Goal: Task Accomplishment & Management: Complete application form

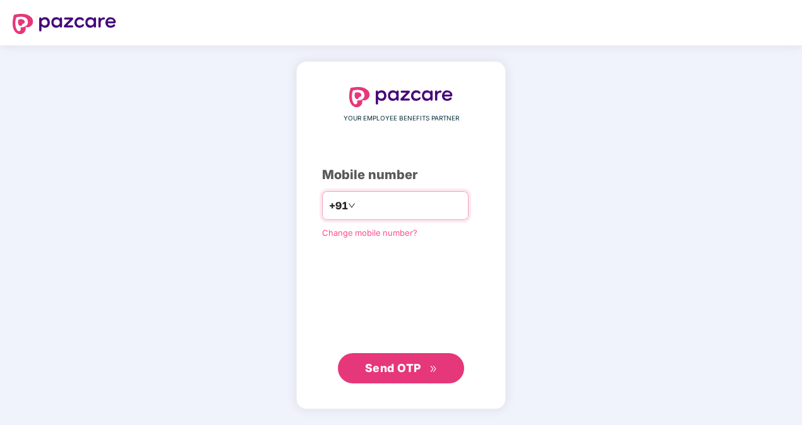
type input "*"
type input "**********"
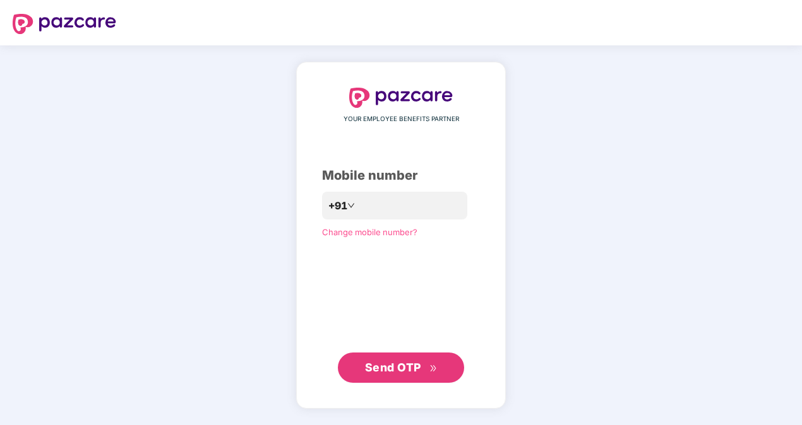
click at [387, 369] on span "Send OTP" at bounding box center [393, 367] width 56 height 13
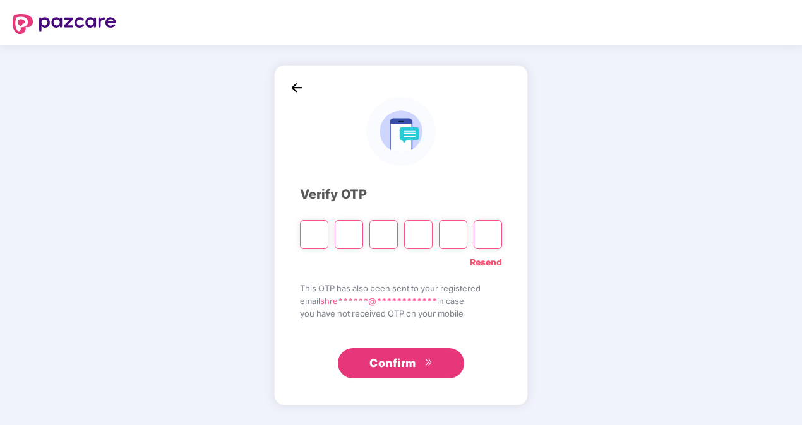
type input "*"
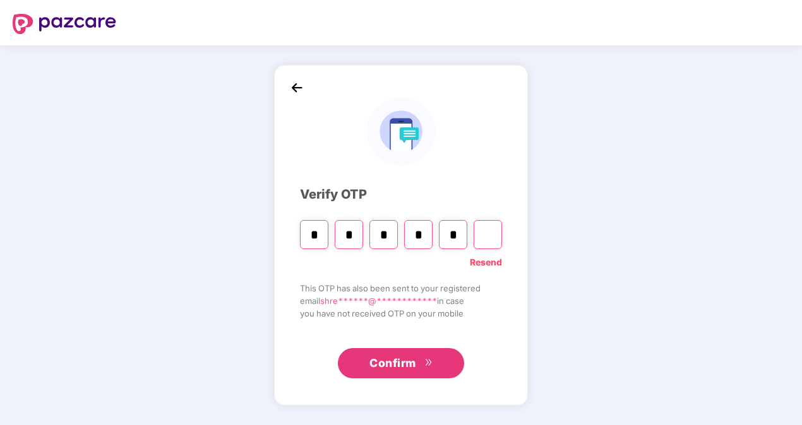
type input "*"
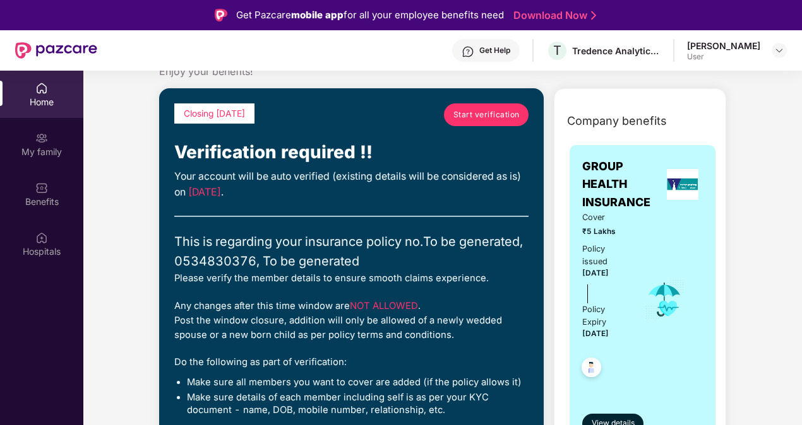
scroll to position [39, 0]
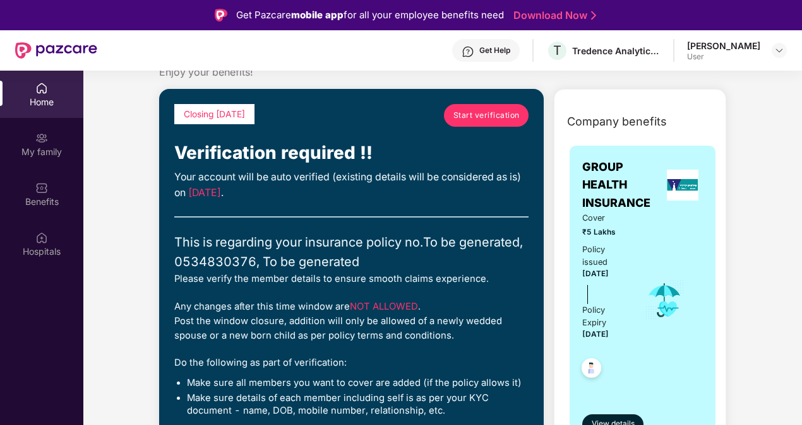
click at [475, 110] on span "Start verification" at bounding box center [486, 115] width 66 height 12
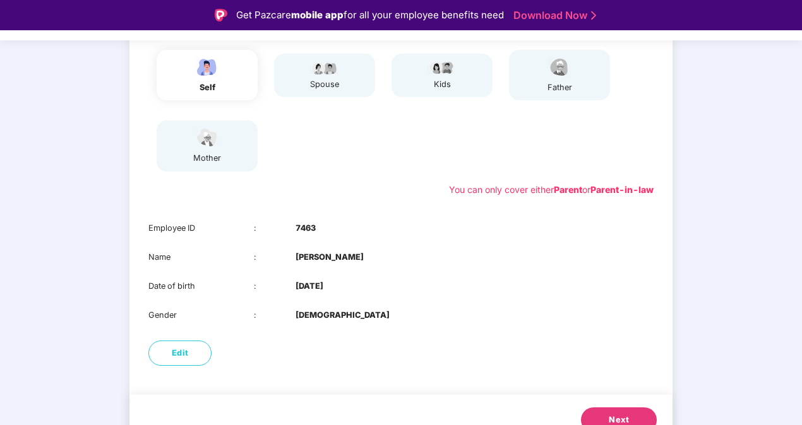
scroll to position [177, 0]
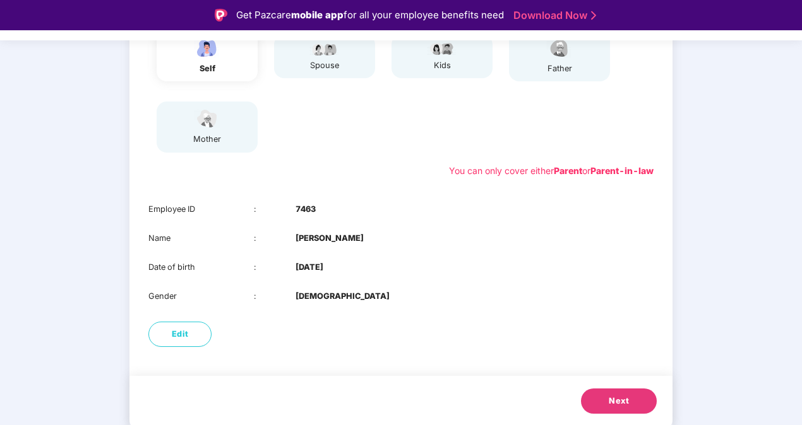
click at [607, 399] on button "Next" at bounding box center [619, 401] width 76 height 25
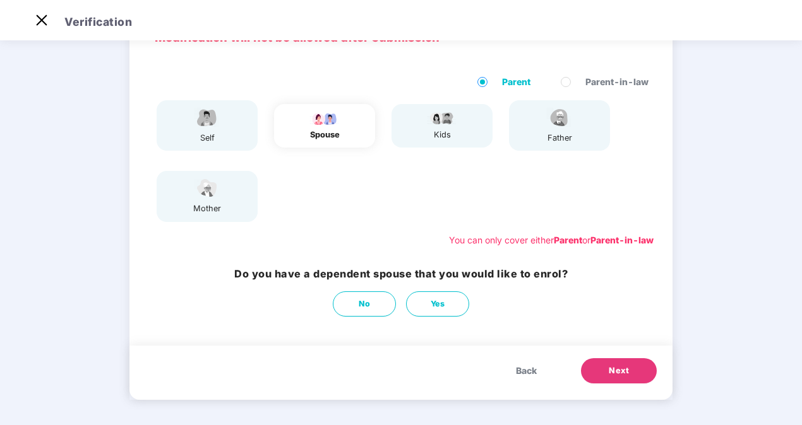
scroll to position [77, 0]
click at [359, 304] on span "No" at bounding box center [365, 304] width 12 height 13
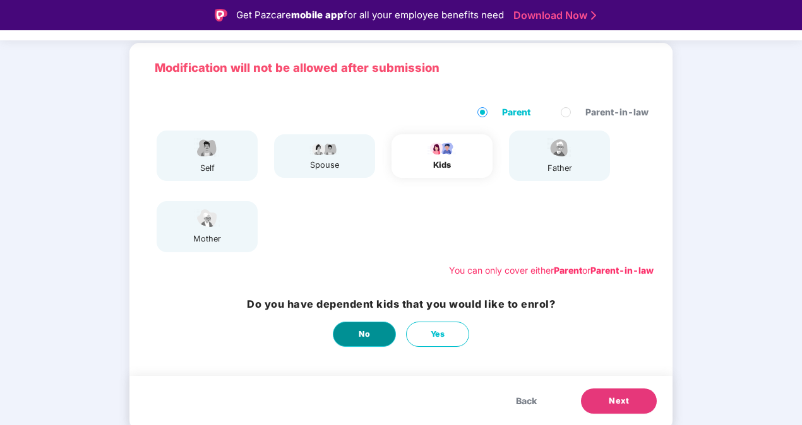
click at [360, 331] on span "No" at bounding box center [365, 334] width 12 height 13
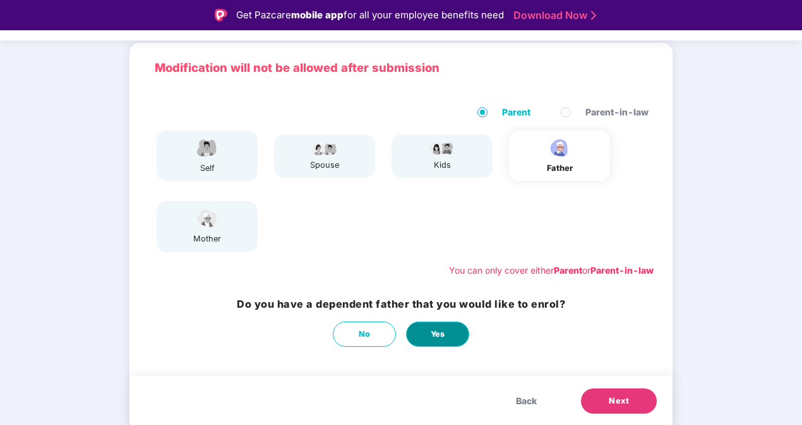
click at [447, 345] on button "Yes" at bounding box center [437, 334] width 63 height 25
select select "****"
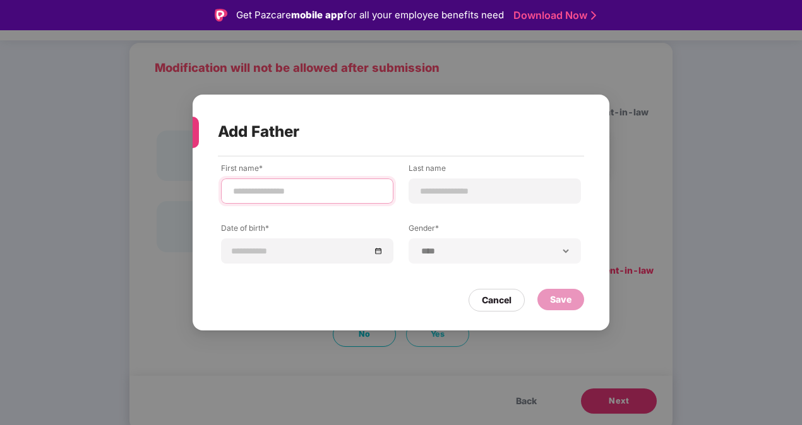
click at [290, 193] on input at bounding box center [307, 191] width 151 height 13
type input "*"
click at [485, 197] on input at bounding box center [494, 191] width 151 height 13
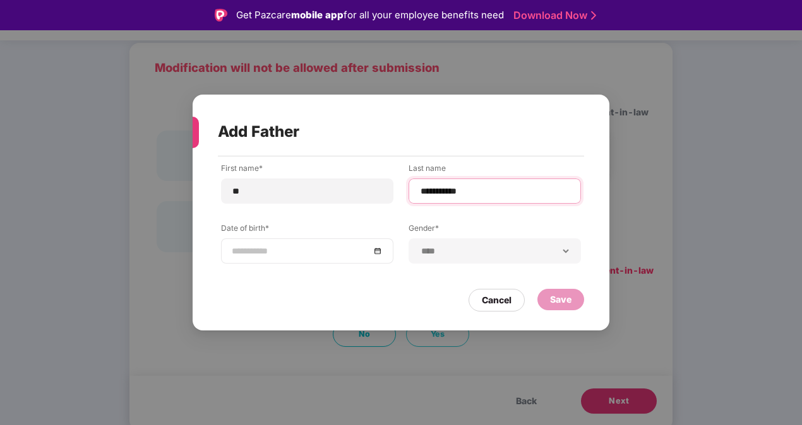
type input "**********"
click at [327, 254] on input at bounding box center [301, 251] width 138 height 14
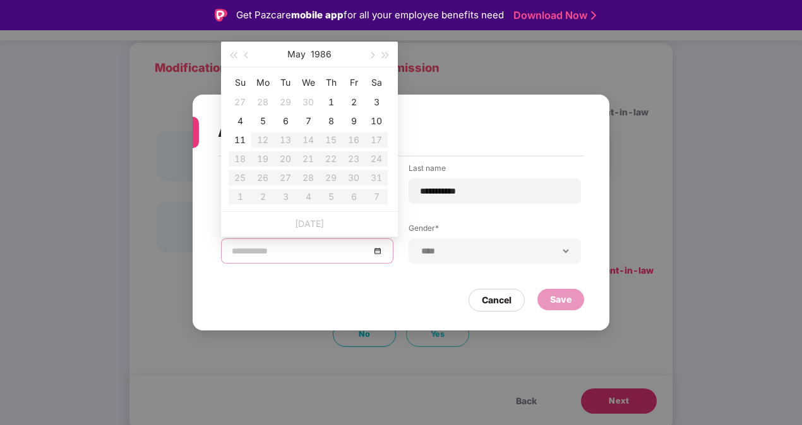
type input "**********"
click at [295, 49] on button "May" at bounding box center [296, 54] width 18 height 25
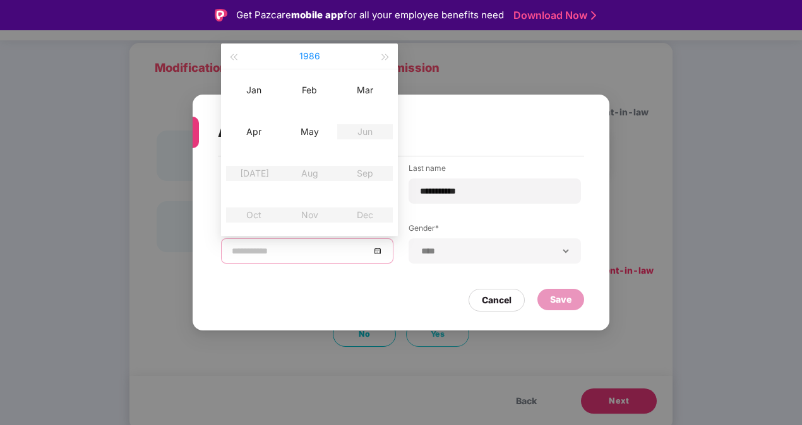
click at [302, 52] on button "1986" at bounding box center [309, 56] width 21 height 25
type input "**********"
click at [234, 59] on button "button" at bounding box center [233, 56] width 14 height 25
type input "**********"
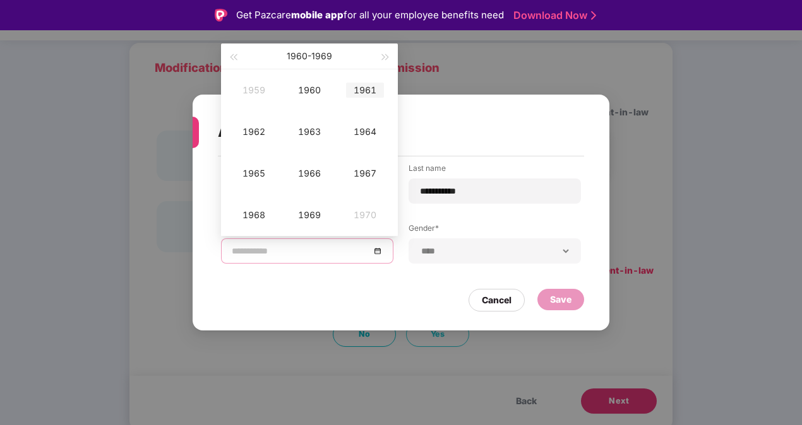
click at [366, 94] on div "1961" at bounding box center [365, 90] width 38 height 15
type input "**********"
click at [366, 88] on div "Mar" at bounding box center [365, 90] width 38 height 15
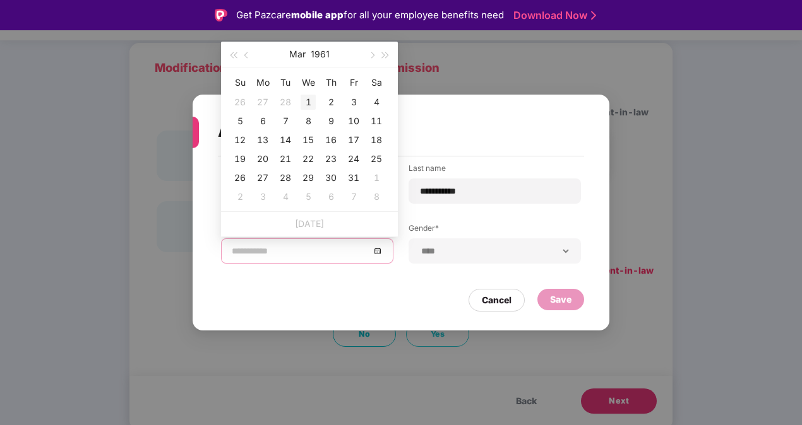
type input "**********"
click at [307, 100] on div "1" at bounding box center [307, 102] width 15 height 15
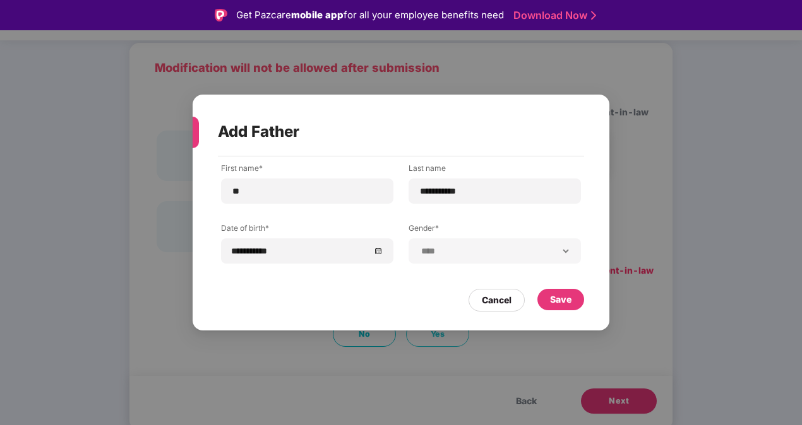
click at [445, 259] on div "**********" at bounding box center [494, 251] width 172 height 25
click at [552, 300] on div "Save" at bounding box center [560, 300] width 21 height 14
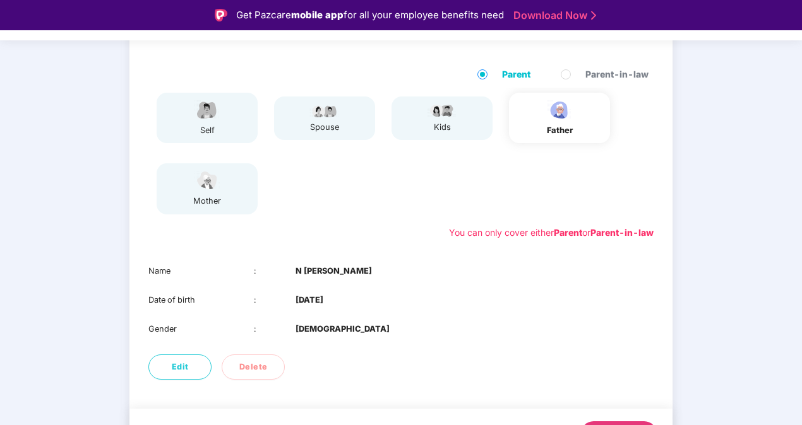
scroll to position [148, 0]
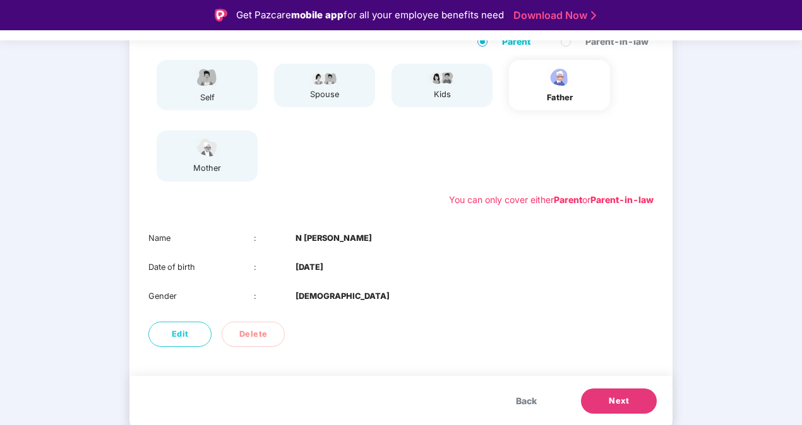
click at [607, 403] on button "Next" at bounding box center [619, 401] width 76 height 25
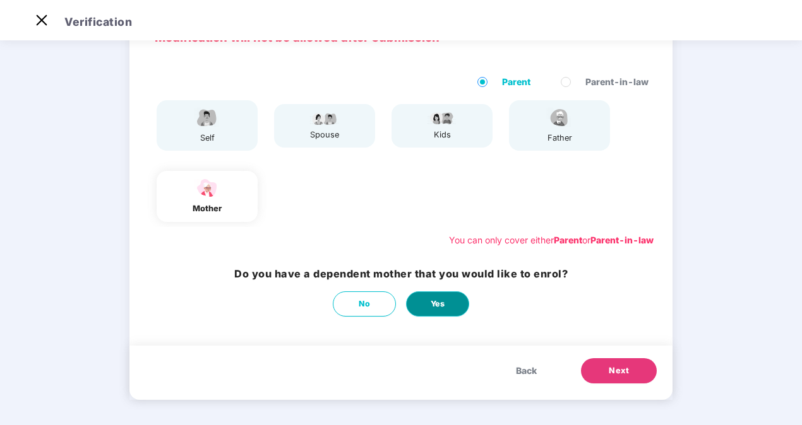
click at [431, 300] on span "Yes" at bounding box center [438, 304] width 15 height 13
select select "******"
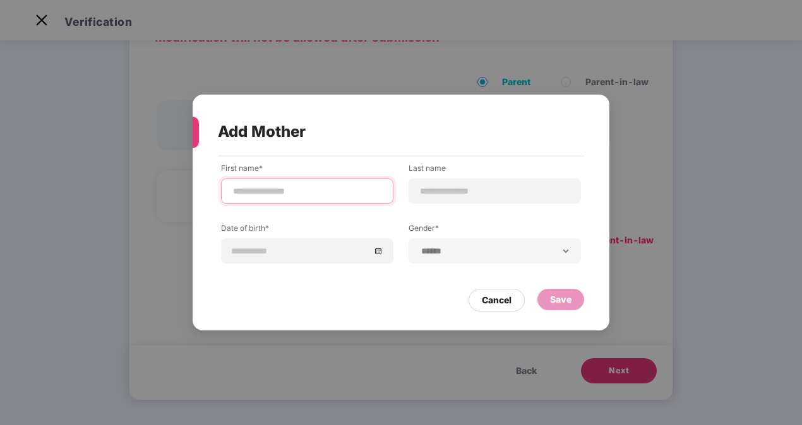
click at [308, 191] on input at bounding box center [307, 191] width 151 height 13
type input "*******"
click at [383, 255] on div at bounding box center [307, 251] width 151 height 14
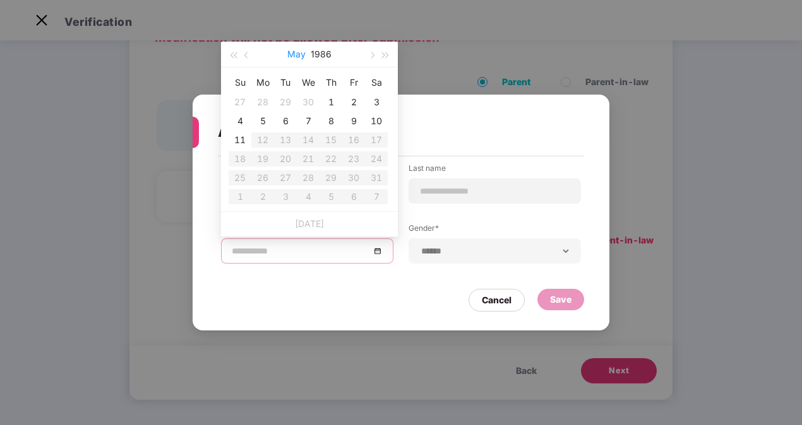
type input "**********"
click at [311, 57] on button "1986" at bounding box center [321, 54] width 21 height 25
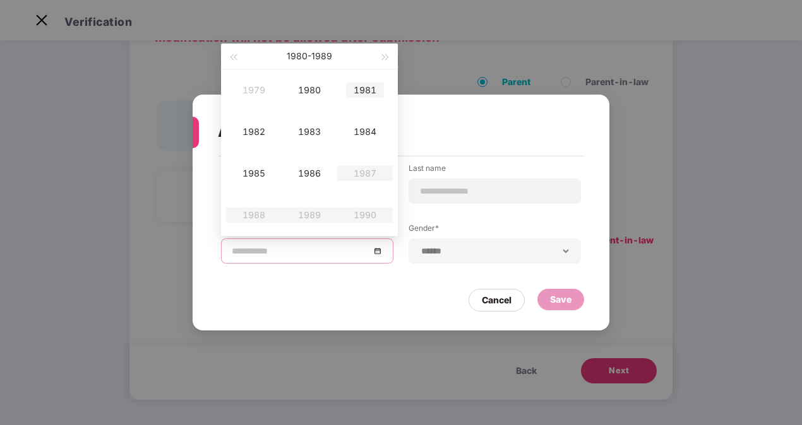
type input "**********"
click at [383, 52] on button "button" at bounding box center [386, 56] width 14 height 25
click at [239, 57] on button "button" at bounding box center [233, 56] width 14 height 25
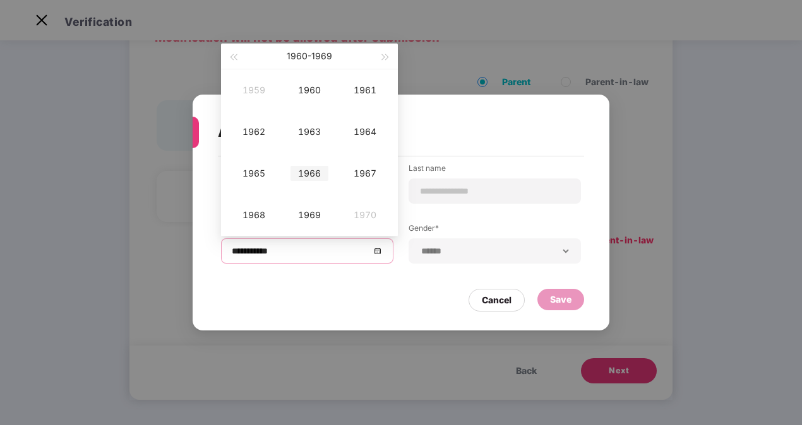
type input "**********"
click at [318, 182] on td "1966" at bounding box center [310, 174] width 56 height 42
type input "**********"
click at [261, 212] on div "Oct" at bounding box center [254, 215] width 38 height 15
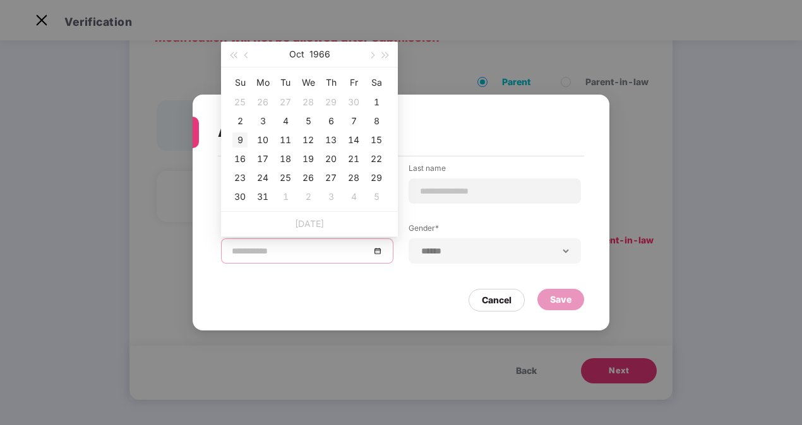
type input "**********"
click at [246, 134] on div "9" at bounding box center [239, 140] width 15 height 15
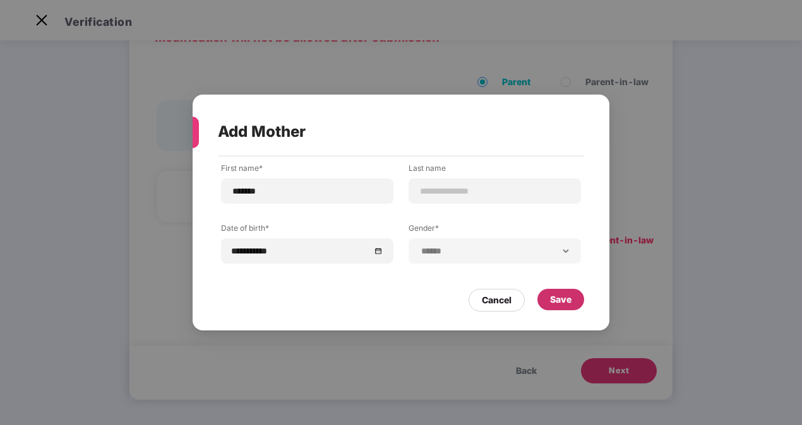
click at [561, 300] on div "Save" at bounding box center [560, 300] width 21 height 14
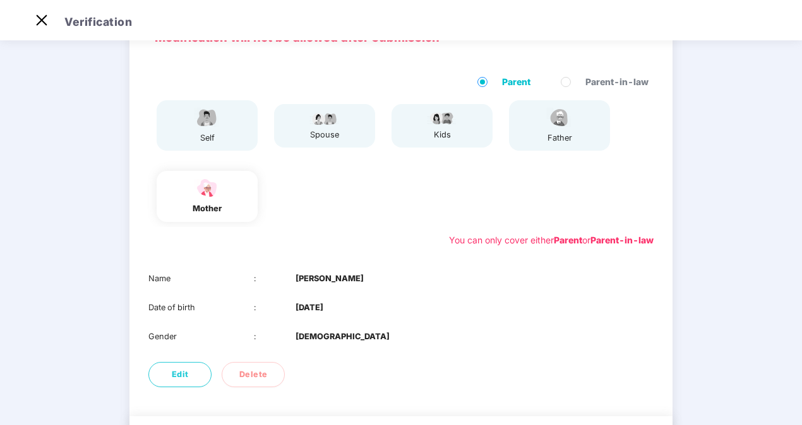
scroll to position [148, 0]
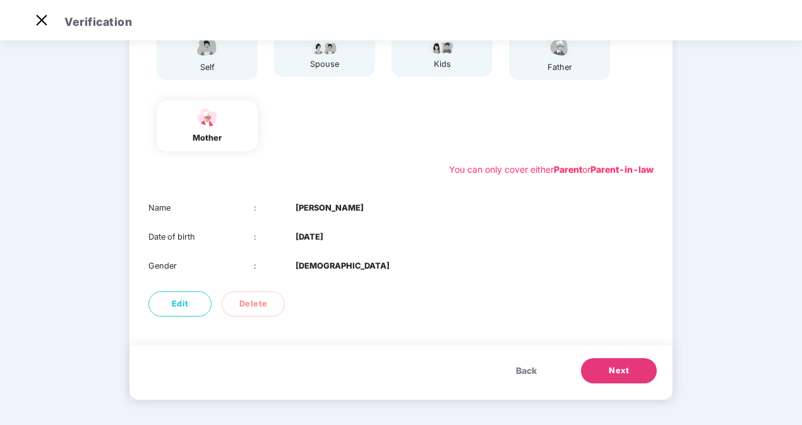
click at [602, 376] on button "Next" at bounding box center [619, 371] width 76 height 25
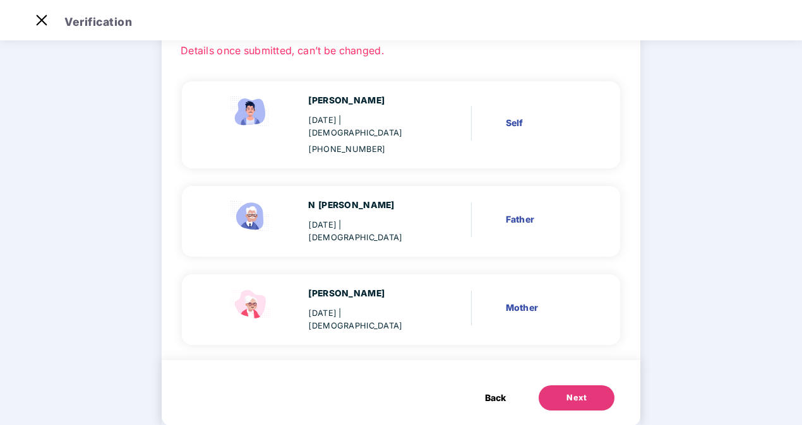
scroll to position [93, 0]
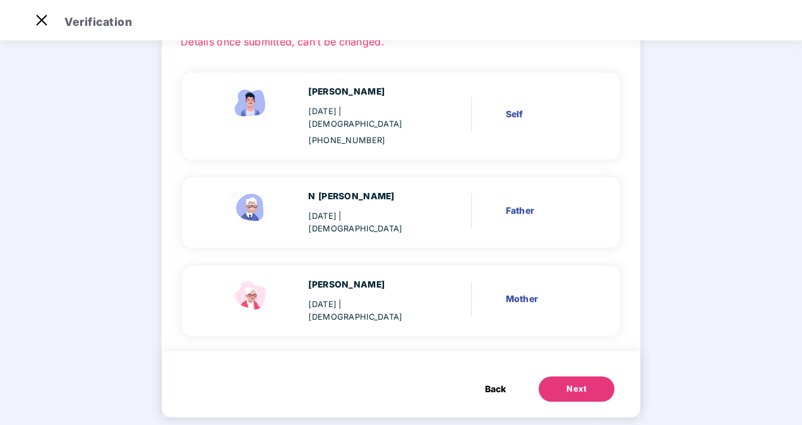
click at [486, 383] on span "Back" at bounding box center [495, 390] width 21 height 14
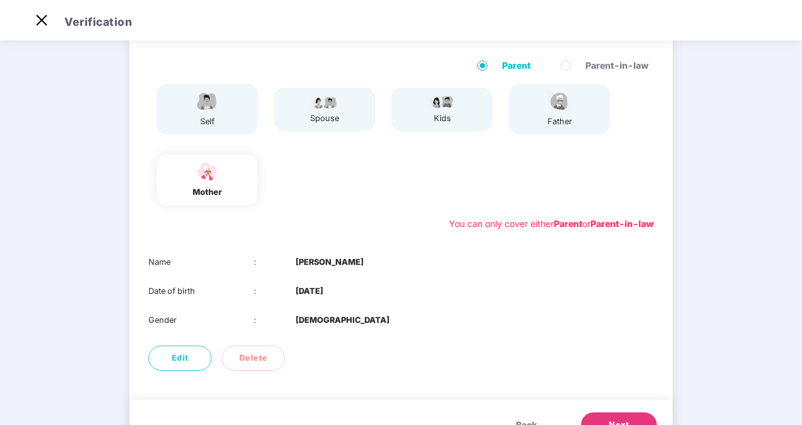
scroll to position [90, 0]
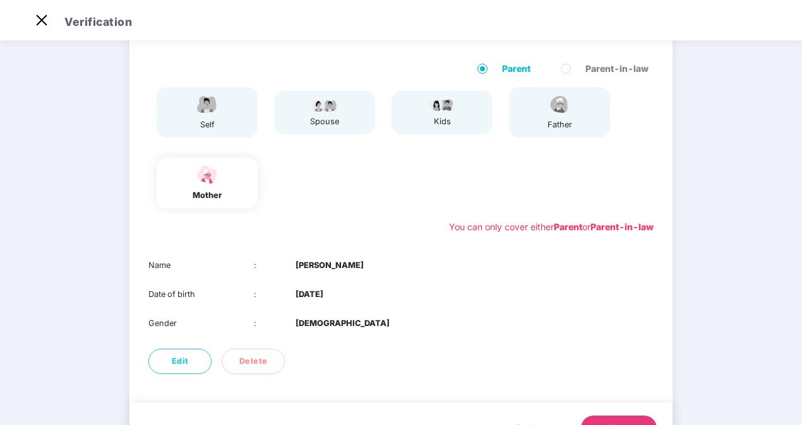
click at [453, 112] on div "kids" at bounding box center [442, 112] width 32 height 31
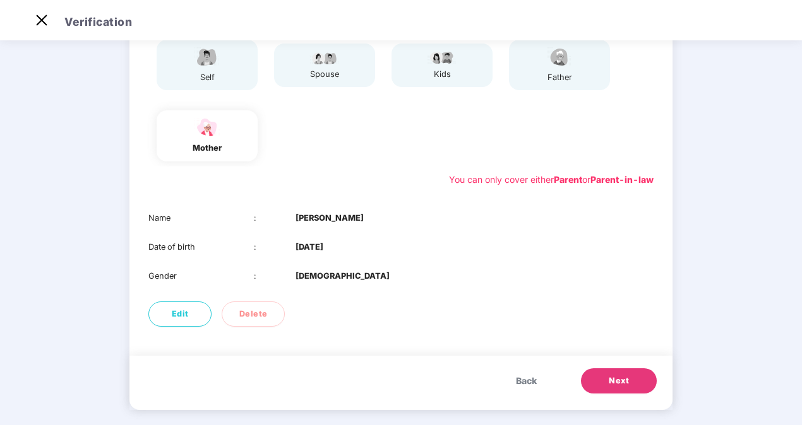
scroll to position [139, 0]
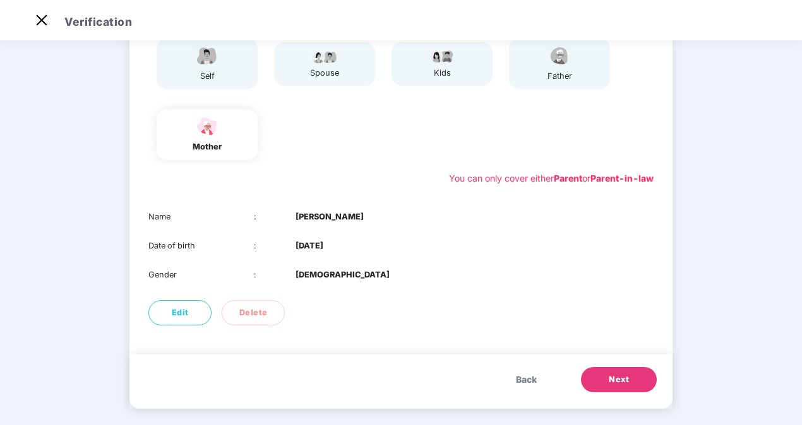
click at [449, 62] on img at bounding box center [442, 56] width 32 height 15
click at [523, 379] on span "Back" at bounding box center [526, 380] width 21 height 14
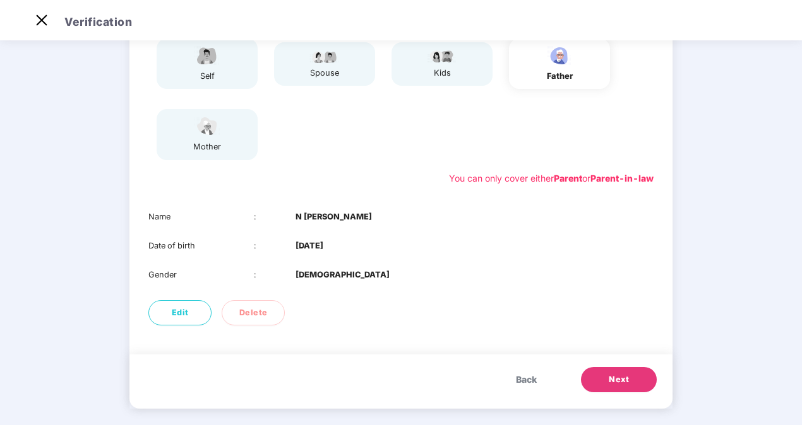
click at [523, 379] on span "Back" at bounding box center [526, 380] width 21 height 14
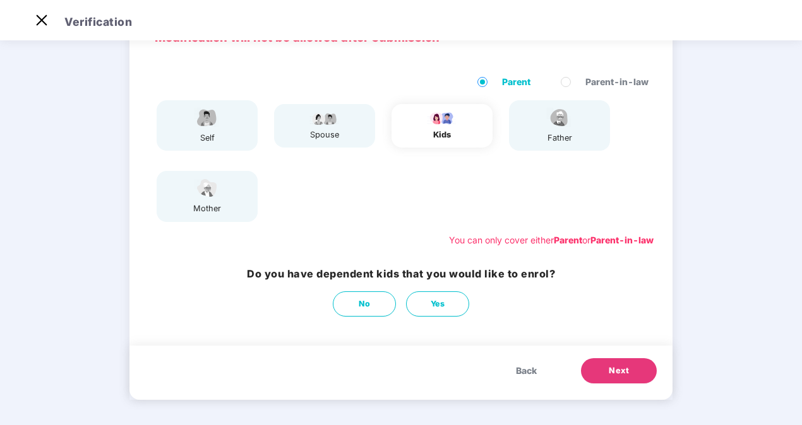
scroll to position [77, 0]
click at [619, 372] on span "Next" at bounding box center [619, 371] width 20 height 13
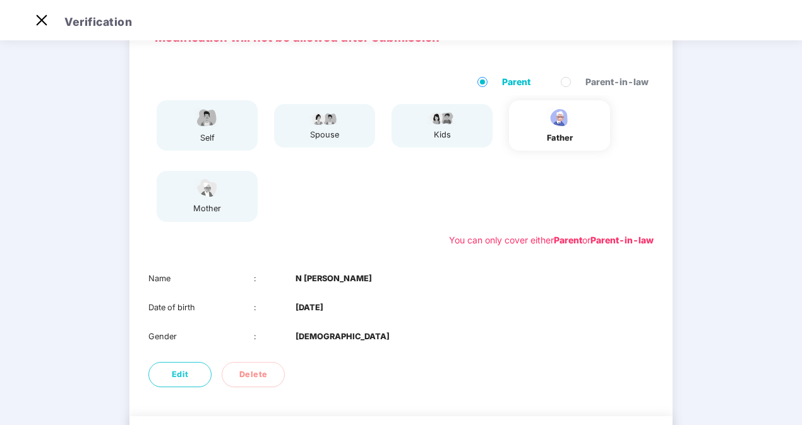
scroll to position [148, 0]
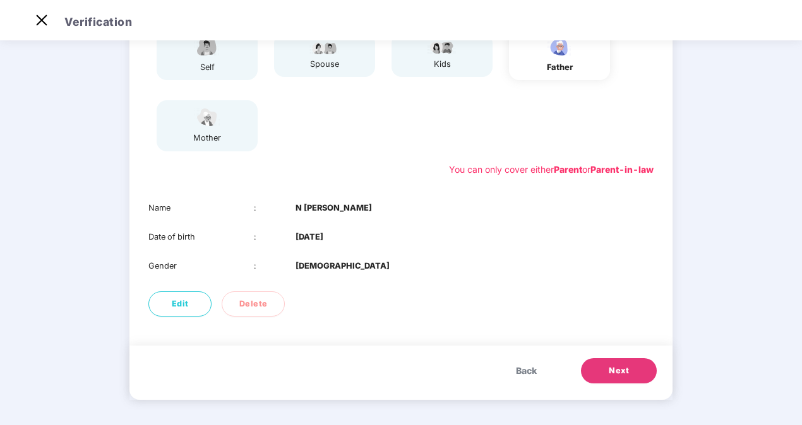
click at [619, 372] on span "Next" at bounding box center [619, 371] width 20 height 13
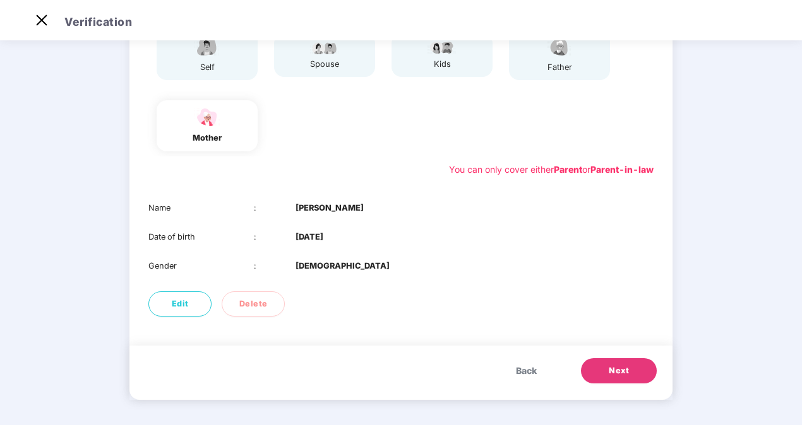
click at [619, 372] on span "Next" at bounding box center [619, 371] width 20 height 13
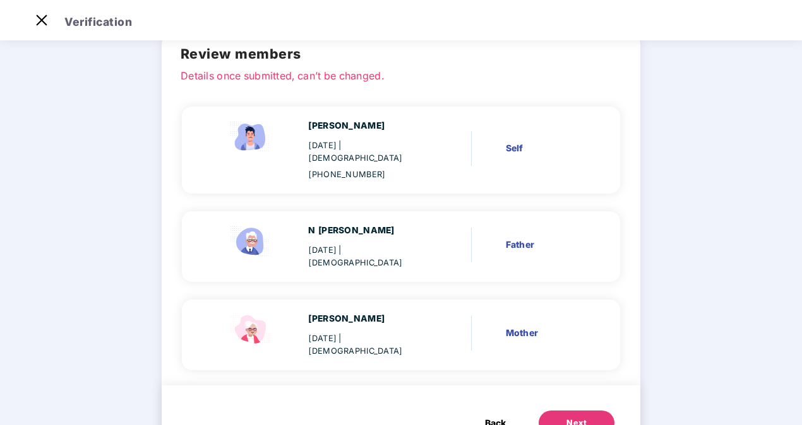
scroll to position [93, 0]
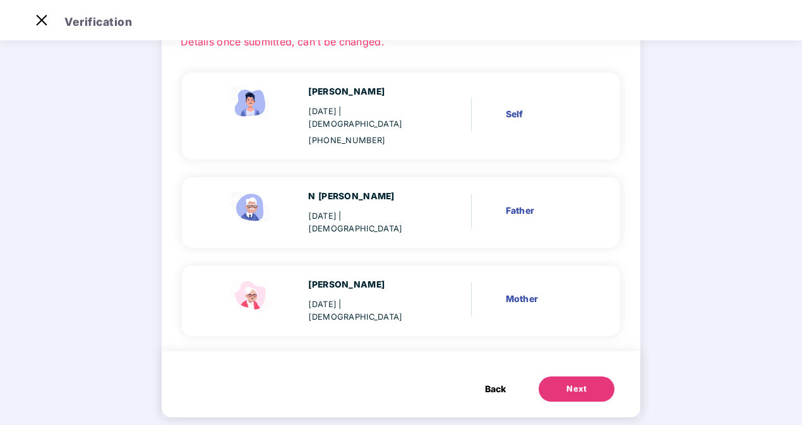
click at [576, 383] on div "Next" at bounding box center [576, 389] width 20 height 13
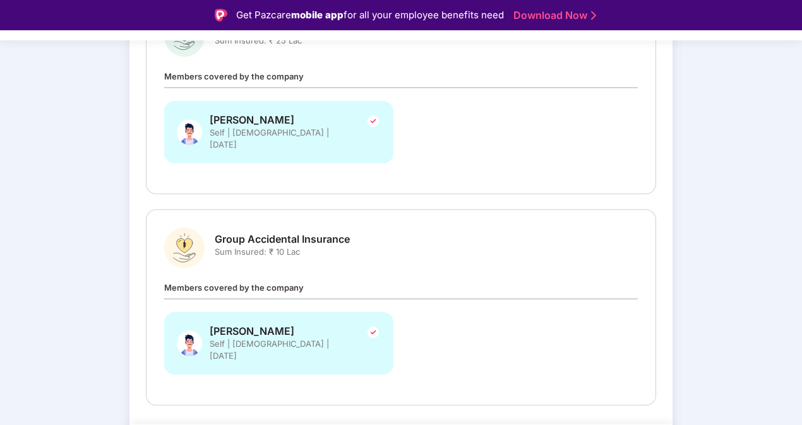
scroll to position [30, 0]
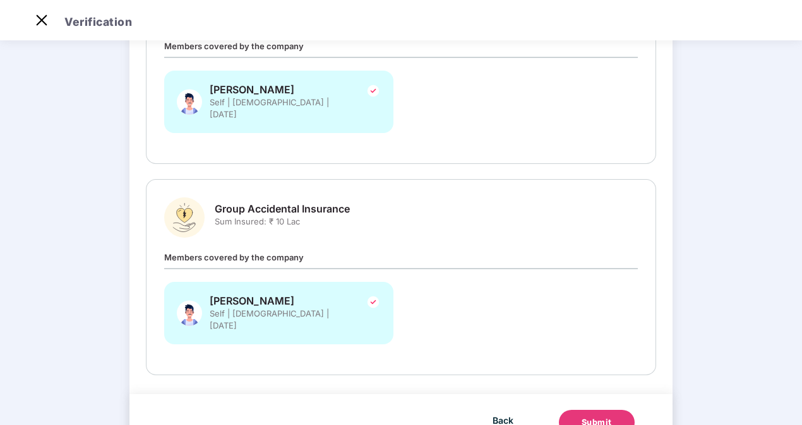
click at [321, 282] on div "H P Shreyas Self | Male | 11 May 1998" at bounding box center [278, 313] width 229 height 62
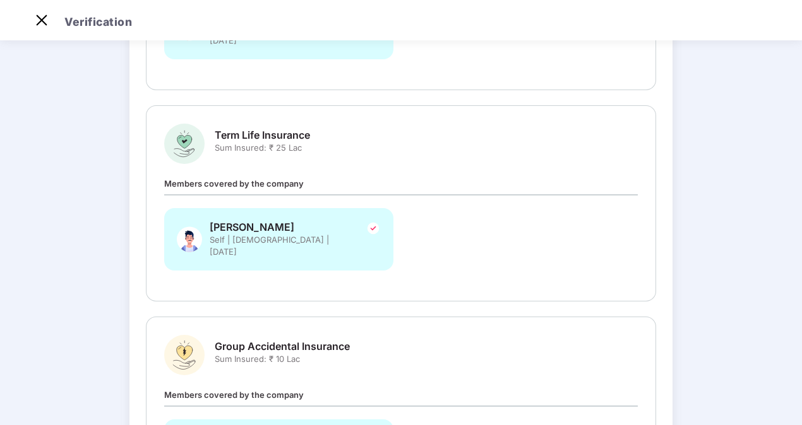
scroll to position [508, 0]
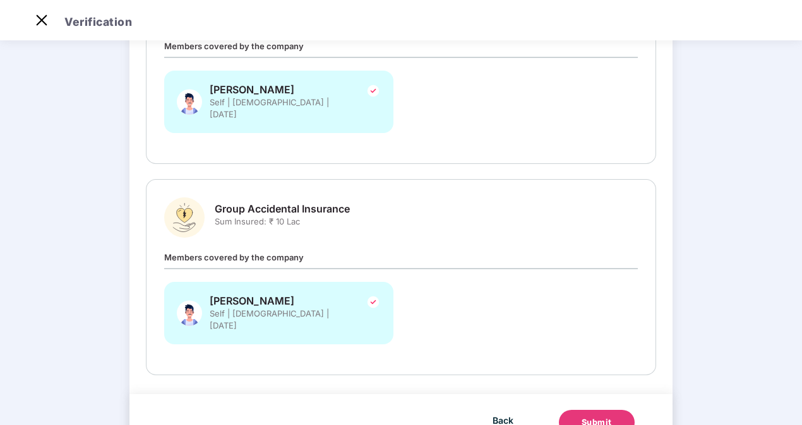
click at [587, 403] on div "Submit" at bounding box center [596, 423] width 30 height 13
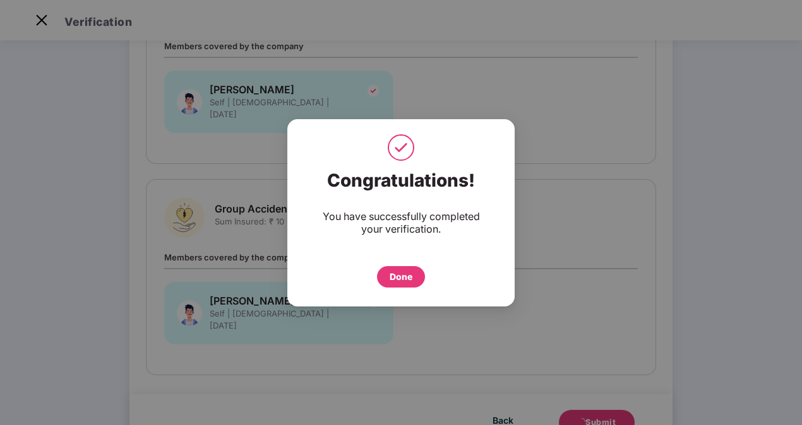
click at [395, 273] on div "Done" at bounding box center [401, 277] width 23 height 14
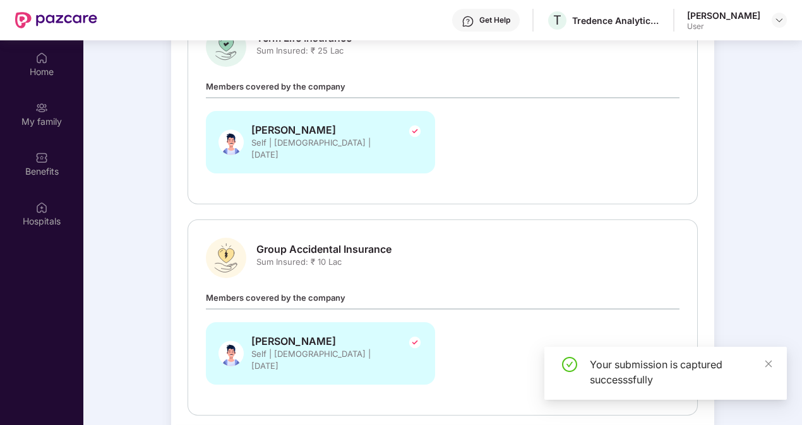
scroll to position [71, 0]
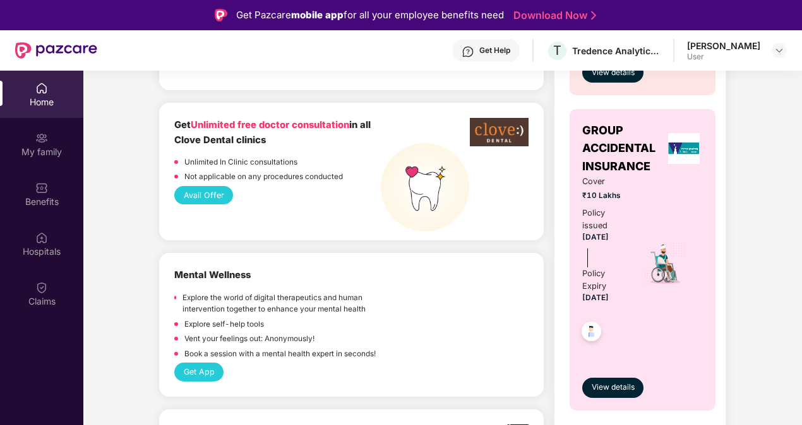
scroll to position [814, 0]
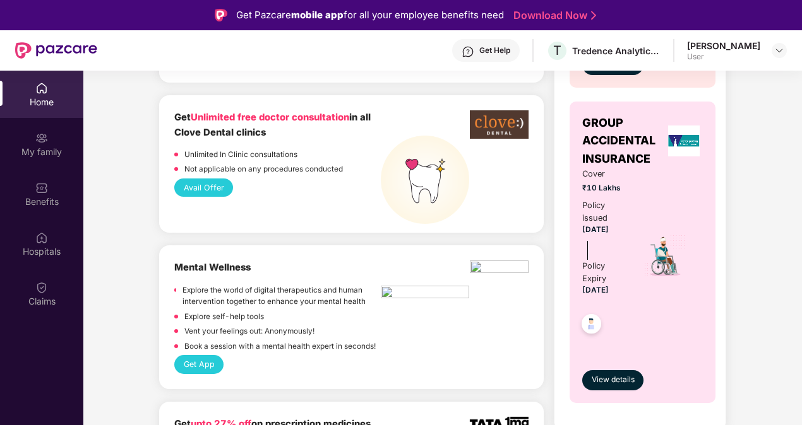
click at [747, 43] on div "[PERSON_NAME]" at bounding box center [723, 46] width 73 height 12
click at [775, 48] on img at bounding box center [779, 50] width 10 height 10
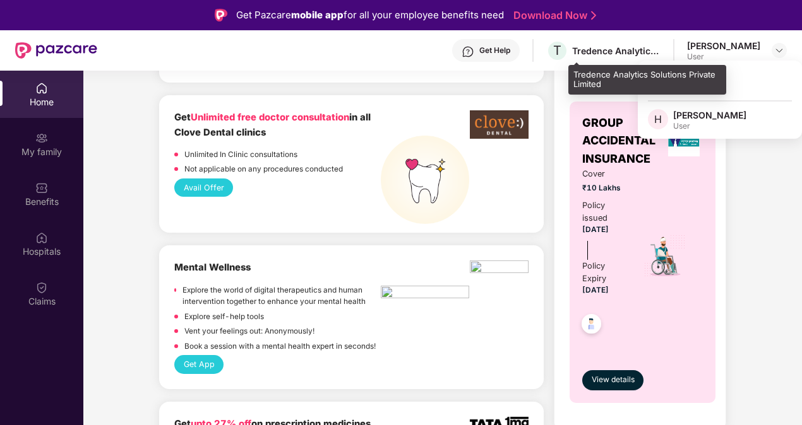
click at [617, 49] on div "Tredence Analytics Solutions Private Limited" at bounding box center [616, 51] width 88 height 12
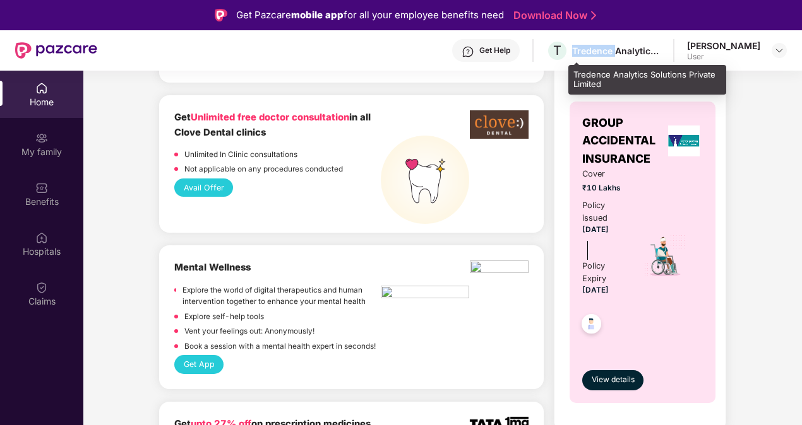
click at [617, 49] on div "Tredence Analytics Solutions Private Limited" at bounding box center [616, 51] width 88 height 12
drag, startPoint x: 617, startPoint y: 49, endPoint x: 573, endPoint y: 49, distance: 44.2
click at [568, 49] on span "T" at bounding box center [557, 51] width 22 height 22
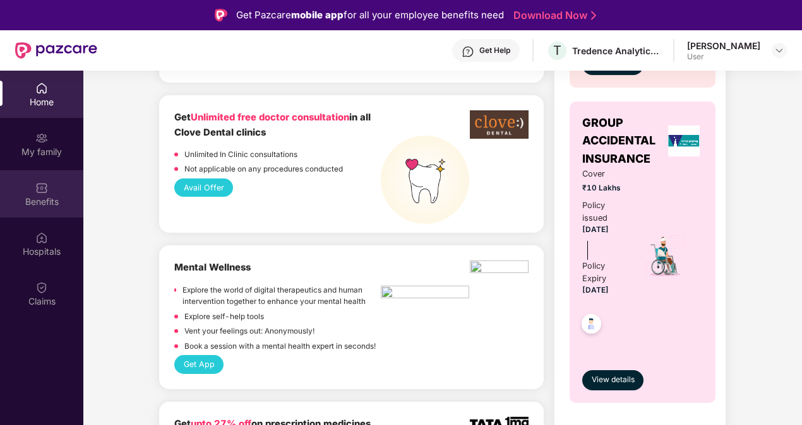
click at [59, 179] on div "Benefits" at bounding box center [41, 193] width 83 height 47
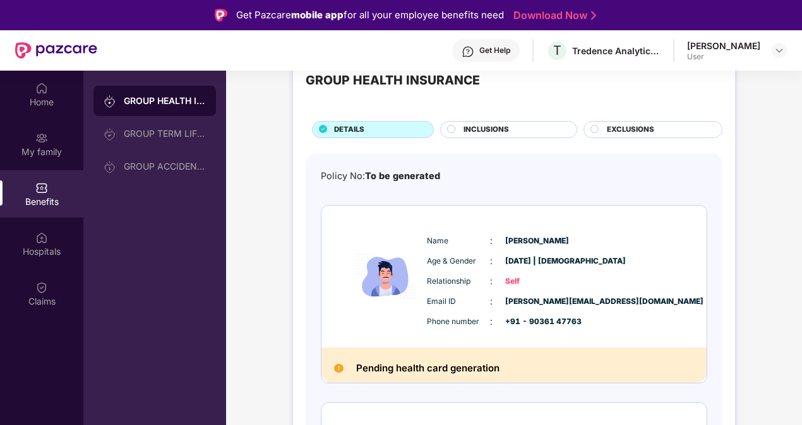
scroll to position [40, 0]
click at [467, 126] on span "INCLUSIONS" at bounding box center [485, 129] width 45 height 11
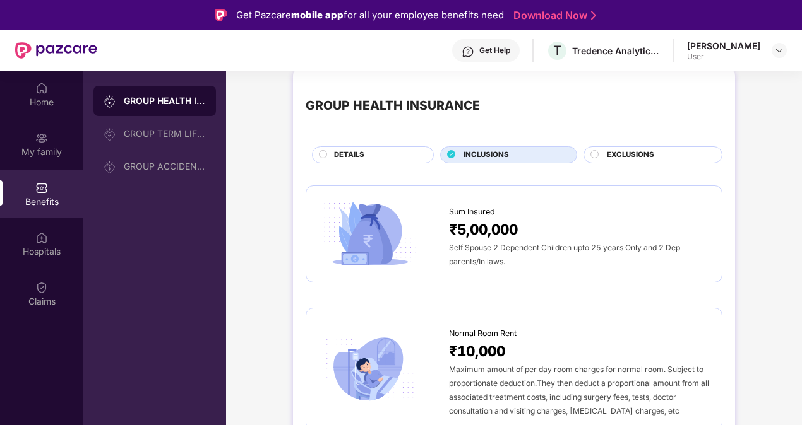
scroll to position [4, 0]
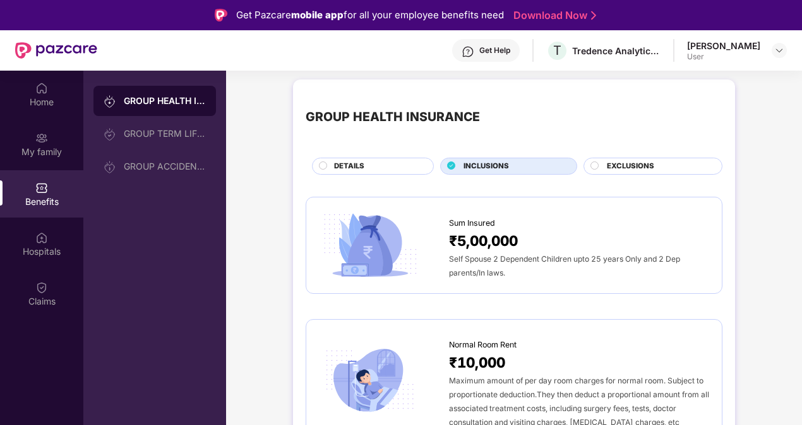
click at [606, 158] on div "EXCLUSIONS" at bounding box center [652, 166] width 139 height 17
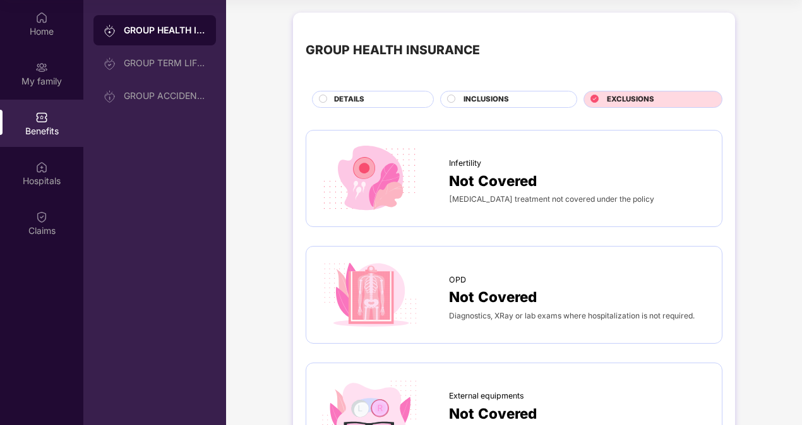
scroll to position [0, 0]
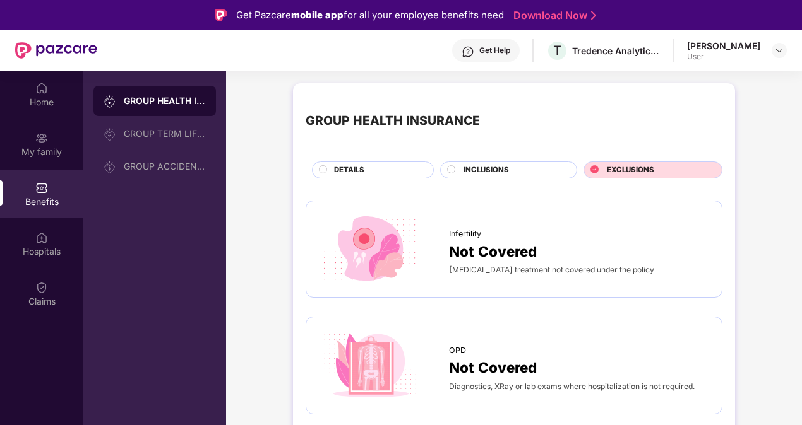
click at [724, 59] on div "User" at bounding box center [723, 57] width 73 height 10
click at [42, 246] on div "Hospitals" at bounding box center [41, 252] width 83 height 13
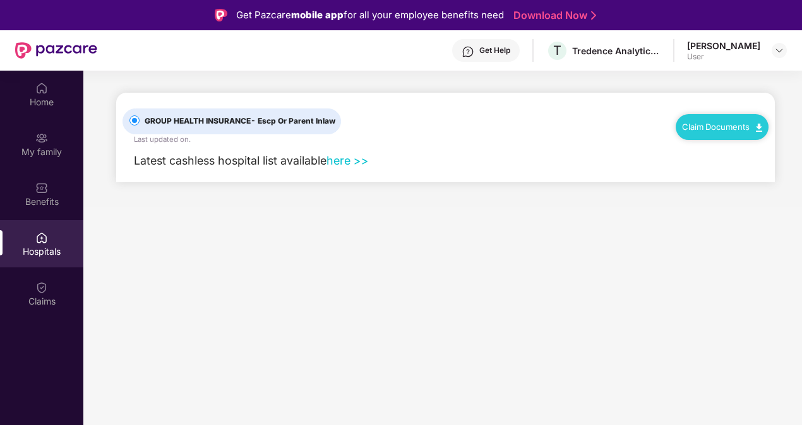
click at [717, 122] on link "Claim Documents" at bounding box center [722, 127] width 80 height 10
click at [735, 45] on div "[PERSON_NAME]" at bounding box center [723, 46] width 73 height 12
click at [779, 51] on img at bounding box center [779, 50] width 10 height 10
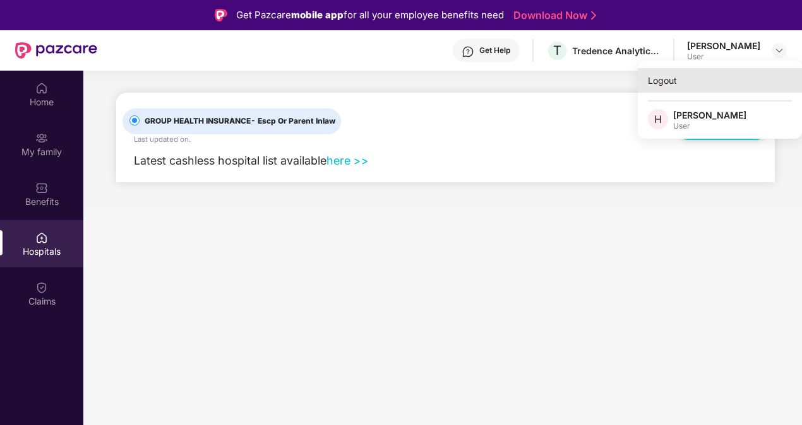
click at [667, 80] on div "Logout" at bounding box center [720, 80] width 164 height 25
